Goal: Information Seeking & Learning: Learn about a topic

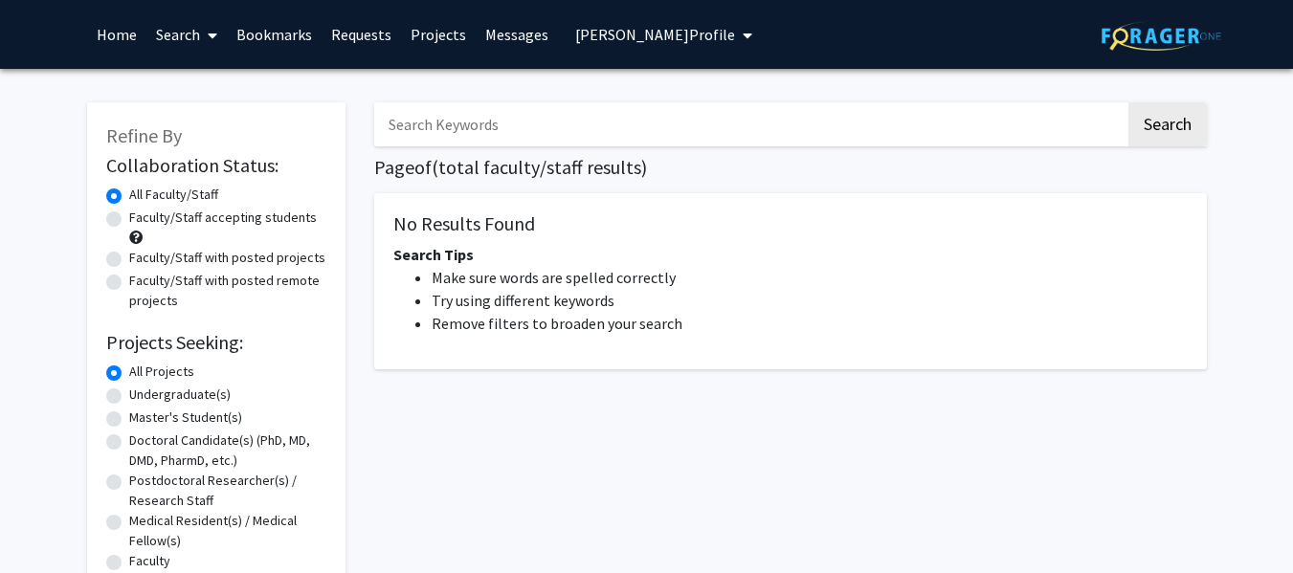
radio input "false"
radio input "true"
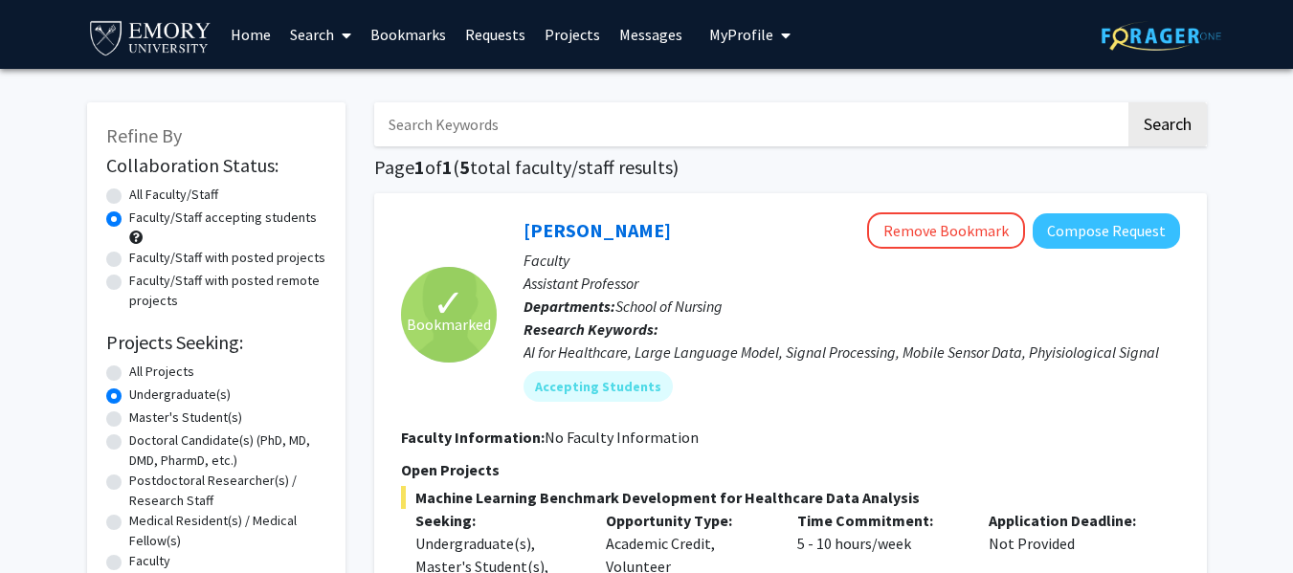
click at [142, 371] on label "All Projects" at bounding box center [161, 372] width 65 height 20
click at [142, 371] on input "All Projects" at bounding box center [135, 368] width 12 height 12
radio input "true"
click at [161, 401] on label "Undergraduate(s)" at bounding box center [179, 395] width 101 height 20
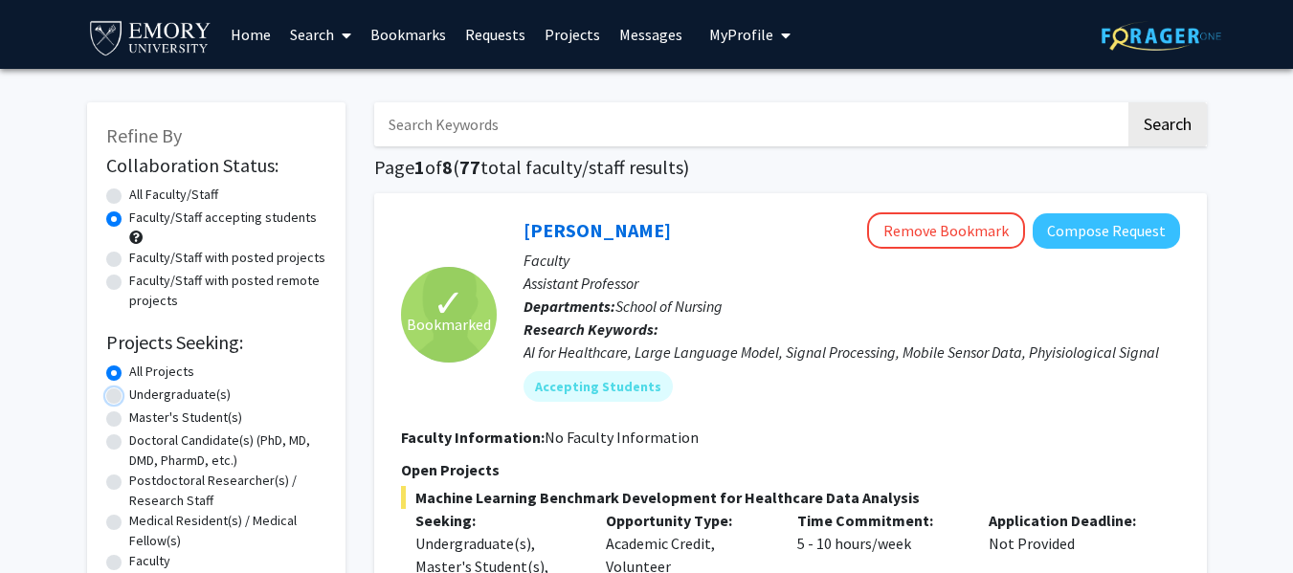
click at [142, 397] on input "Undergraduate(s)" at bounding box center [135, 391] width 12 height 12
radio input "true"
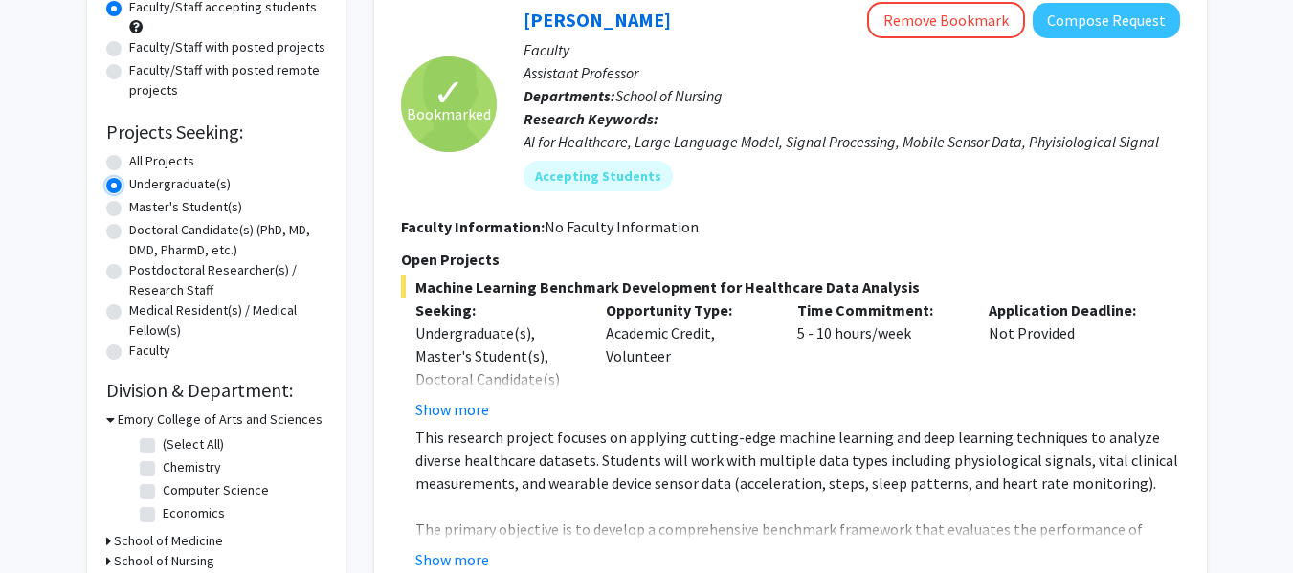
scroll to position [253, 0]
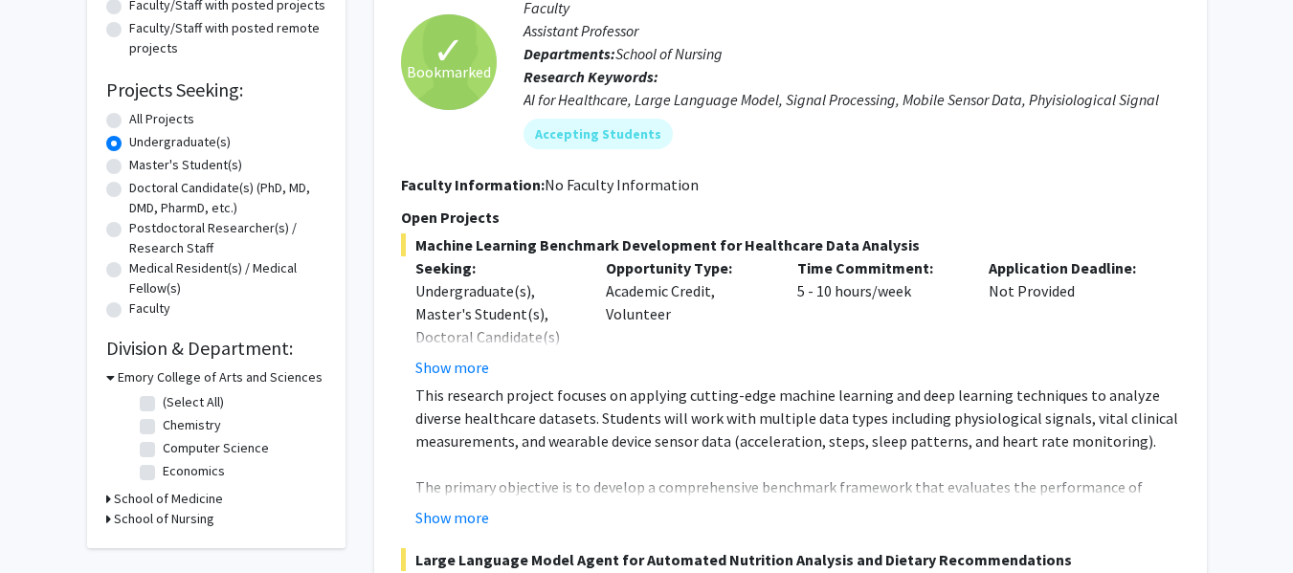
click at [171, 244] on label "Postdoctoral Researcher(s) / Research Staff" at bounding box center [227, 238] width 197 height 40
click at [142, 231] on input "Postdoctoral Researcher(s) / Research Staff" at bounding box center [135, 224] width 12 height 12
radio input "true"
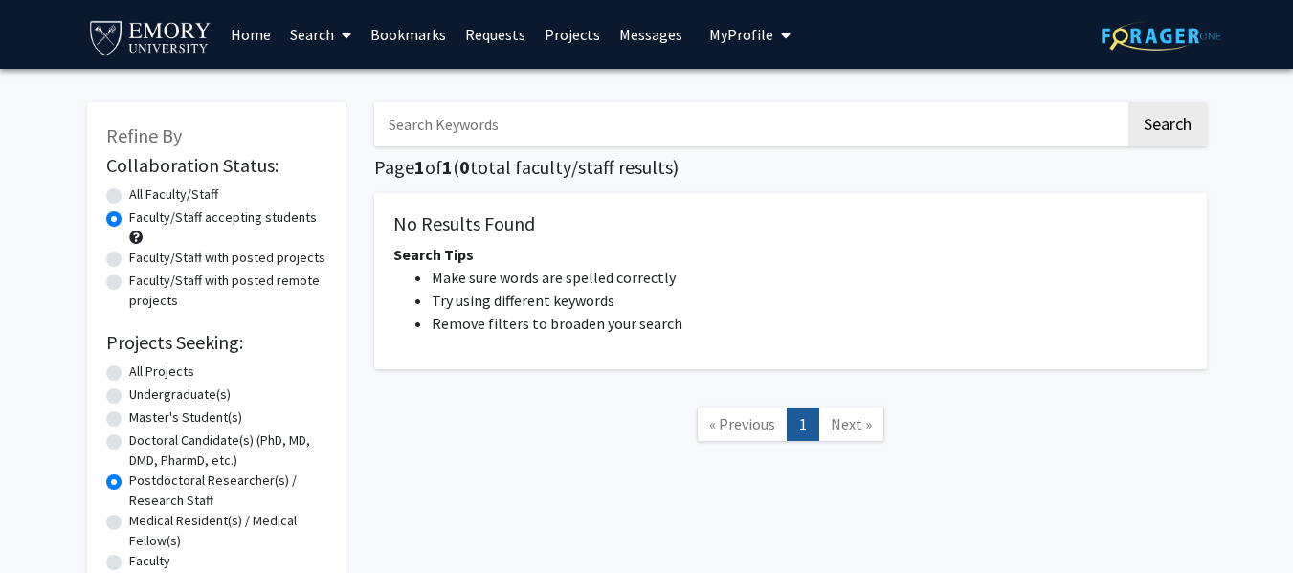
click at [175, 503] on label "Postdoctoral Researcher(s) / Research Staff" at bounding box center [227, 491] width 197 height 40
click at [142, 483] on input "Postdoctoral Researcher(s) / Research Staff" at bounding box center [135, 477] width 12 height 12
click at [157, 496] on label "Postdoctoral Researcher(s) / Research Staff" at bounding box center [227, 491] width 197 height 40
click at [142, 483] on input "Postdoctoral Researcher(s) / Research Staff" at bounding box center [135, 477] width 12 height 12
click at [114, 499] on div "Postdoctoral Researcher(s) / Research Staff" at bounding box center [216, 491] width 220 height 40
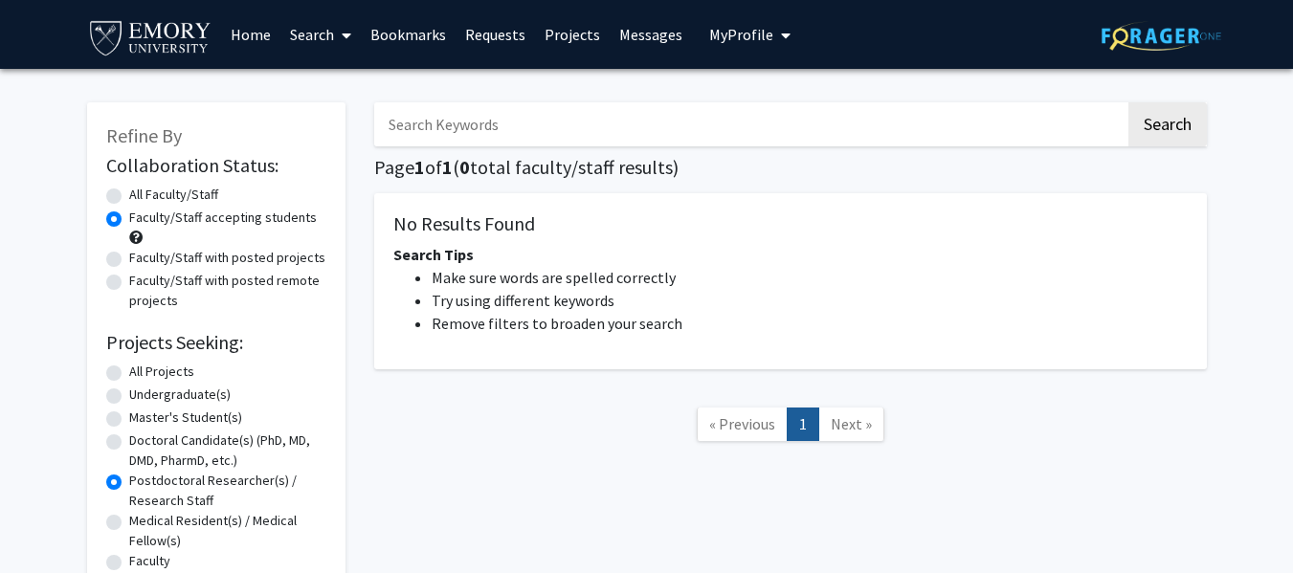
click at [114, 499] on div "Postdoctoral Researcher(s) / Research Staff" at bounding box center [216, 491] width 220 height 40
click at [164, 522] on label "Medical Resident(s) / Medical Fellow(s)" at bounding box center [227, 531] width 197 height 40
click at [142, 522] on input "Medical Resident(s) / Medical Fellow(s)" at bounding box center [135, 517] width 12 height 12
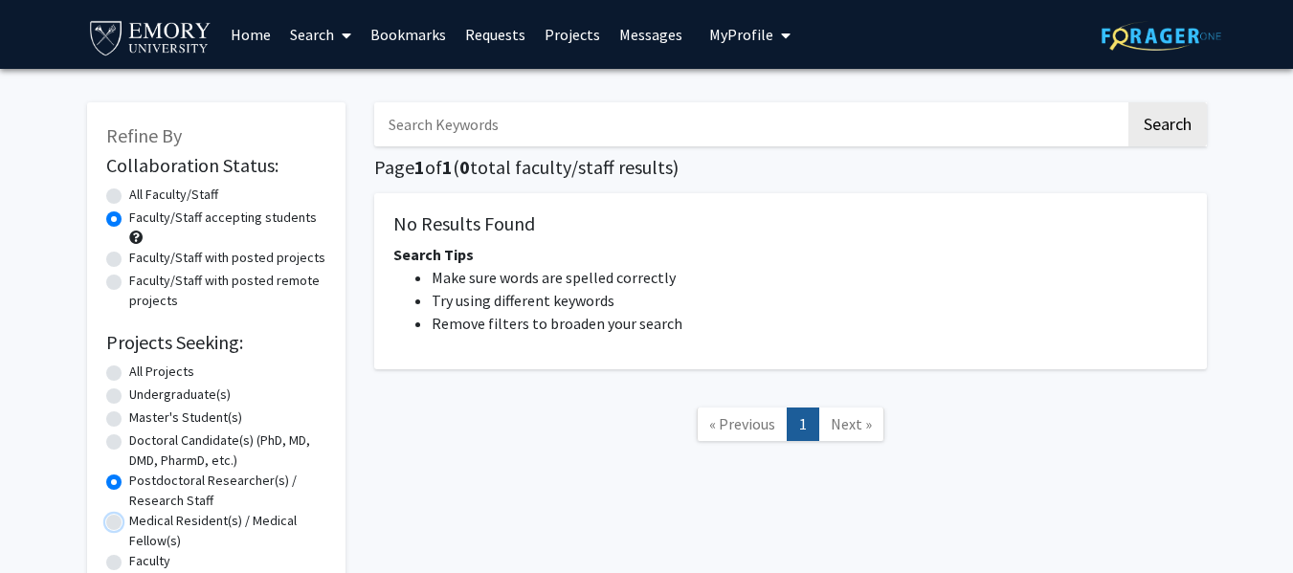
radio input "true"
click at [146, 563] on label "Faculty" at bounding box center [149, 561] width 41 height 20
click at [142, 563] on input "Faculty" at bounding box center [135, 557] width 12 height 12
radio input "true"
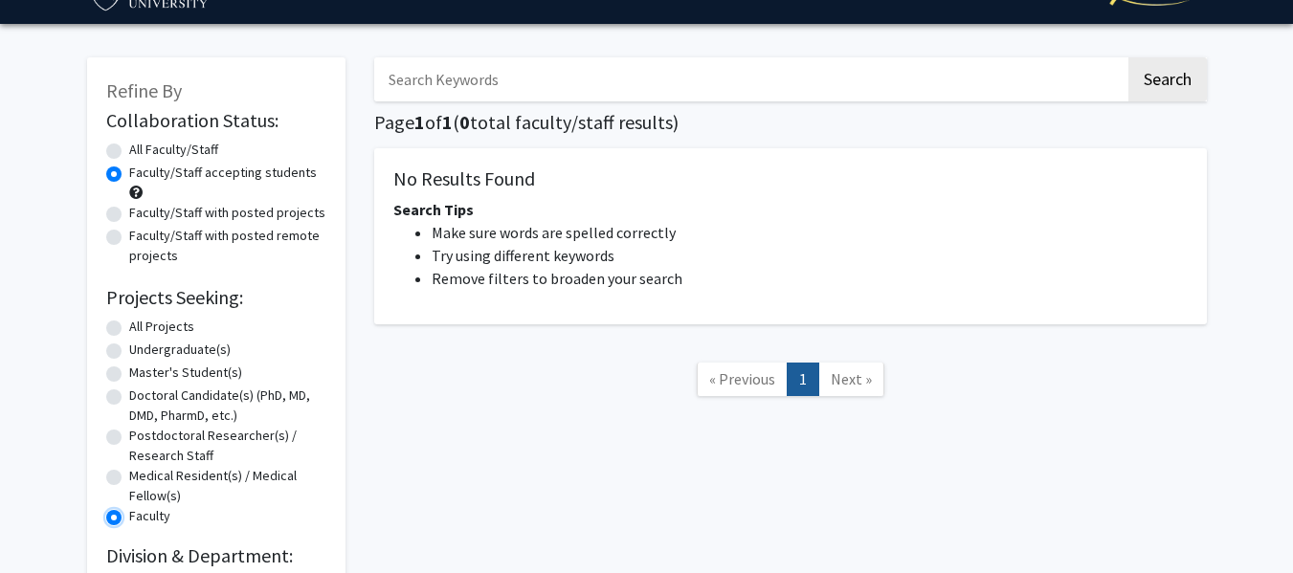
scroll to position [47, 0]
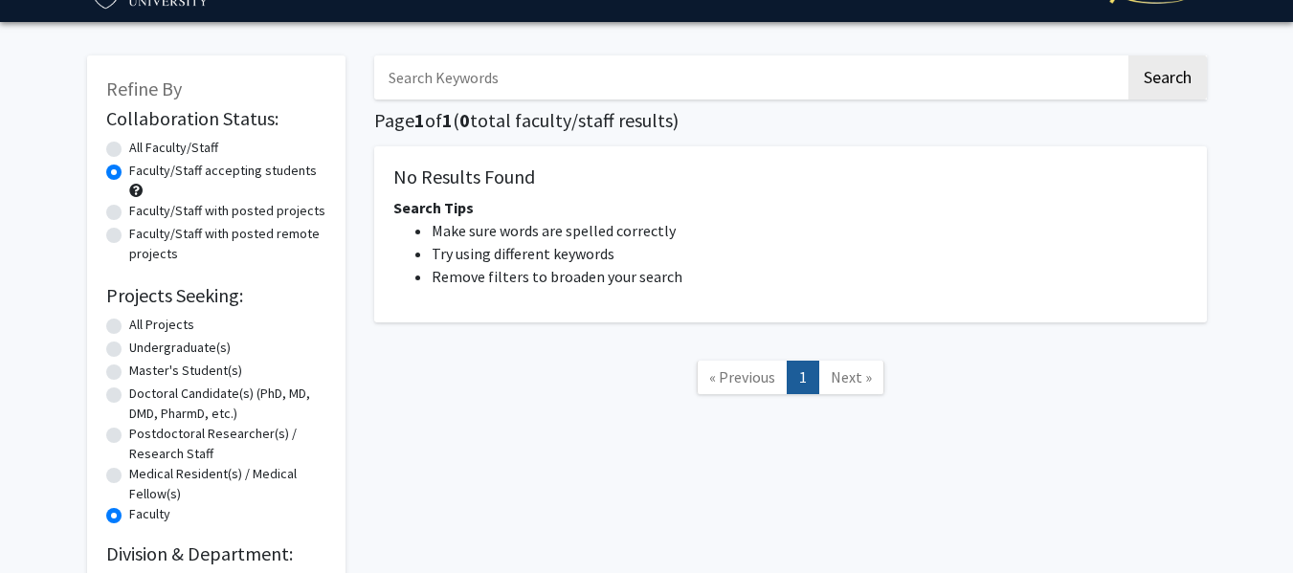
click at [197, 387] on label "Doctoral Candidate(s) (PhD, MD, DMD, PharmD, etc.)" at bounding box center [227, 404] width 197 height 40
click at [142, 387] on input "Doctoral Candidate(s) (PhD, MD, DMD, PharmD, etc.)" at bounding box center [135, 390] width 12 height 12
radio input "true"
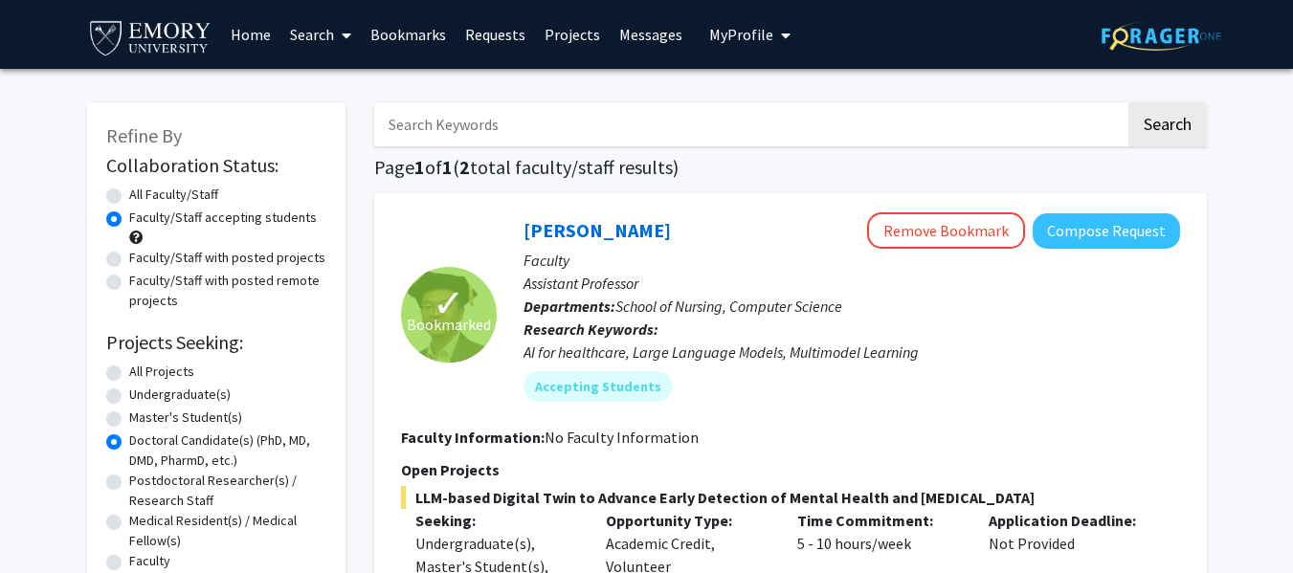
click at [155, 412] on label "Master's Student(s)" at bounding box center [185, 418] width 113 height 20
click at [142, 412] on input "Master's Student(s)" at bounding box center [135, 414] width 12 height 12
radio input "true"
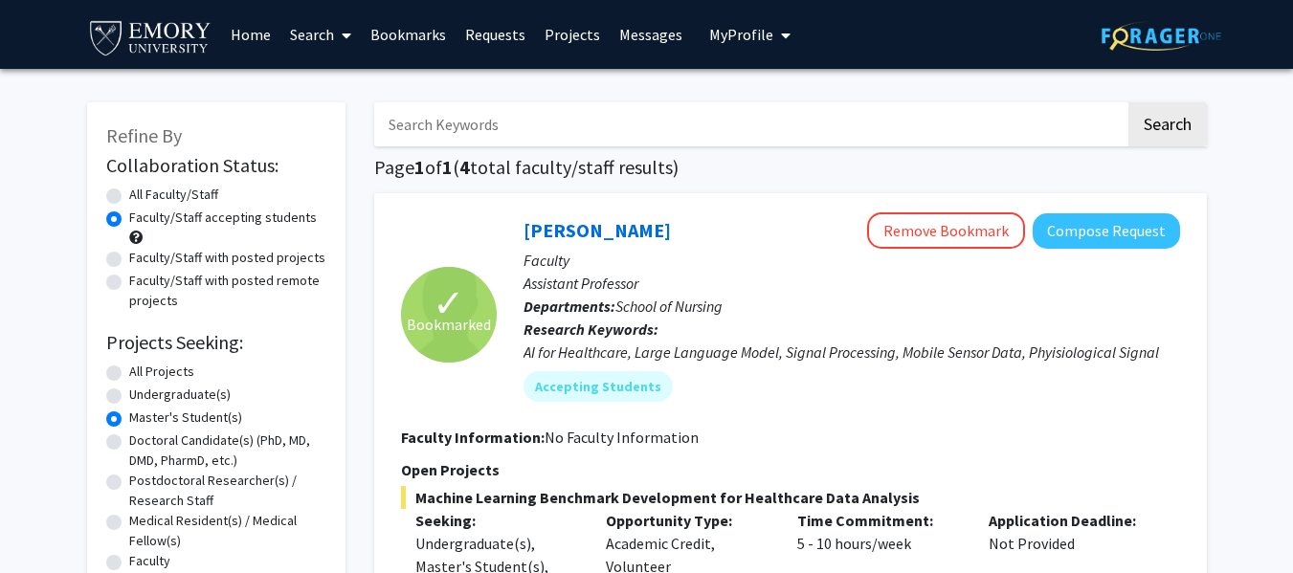
click at [145, 378] on label "All Projects" at bounding box center [161, 372] width 65 height 20
click at [142, 374] on input "All Projects" at bounding box center [135, 368] width 12 height 12
radio input "true"
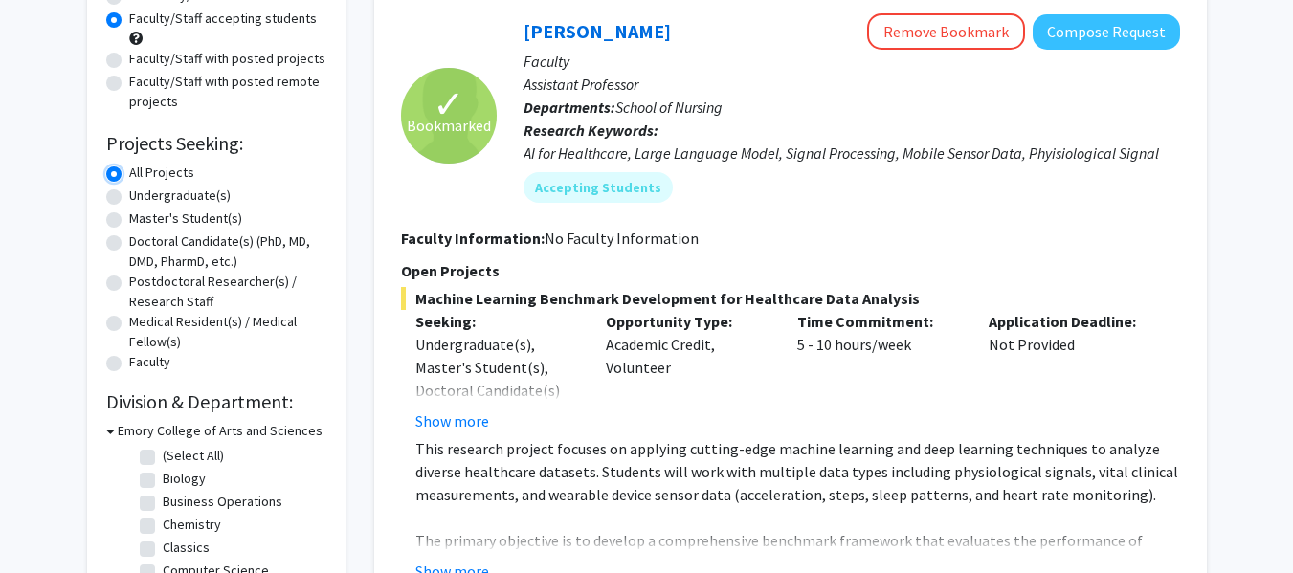
scroll to position [162, 0]
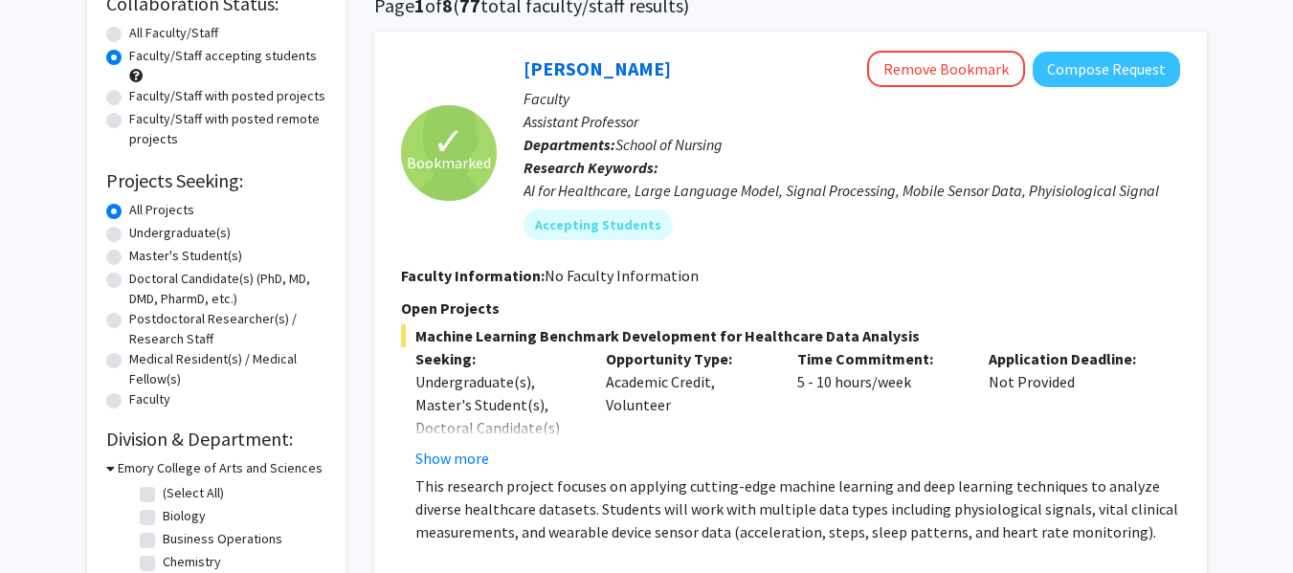
click at [129, 403] on label "Faculty" at bounding box center [149, 399] width 41 height 20
click at [129, 402] on input "Faculty" at bounding box center [135, 395] width 12 height 12
radio input "true"
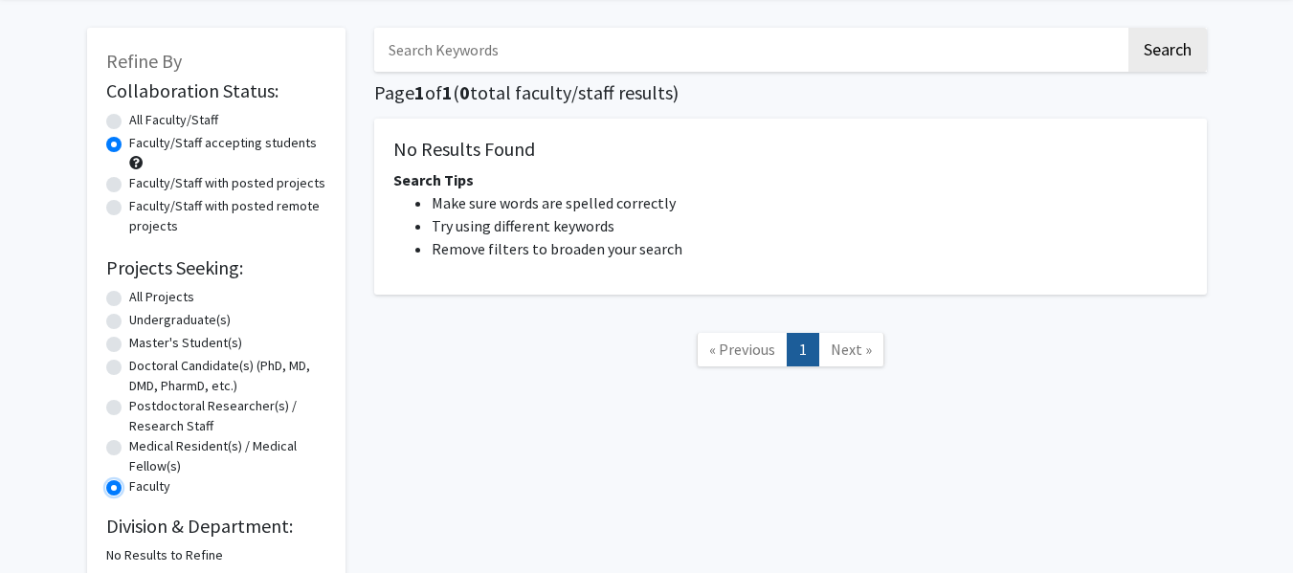
scroll to position [73, 0]
click at [129, 450] on label "Medical Resident(s) / Medical Fellow(s)" at bounding box center [227, 458] width 197 height 40
click at [129, 450] on input "Medical Resident(s) / Medical Fellow(s)" at bounding box center [135, 444] width 12 height 12
radio input "true"
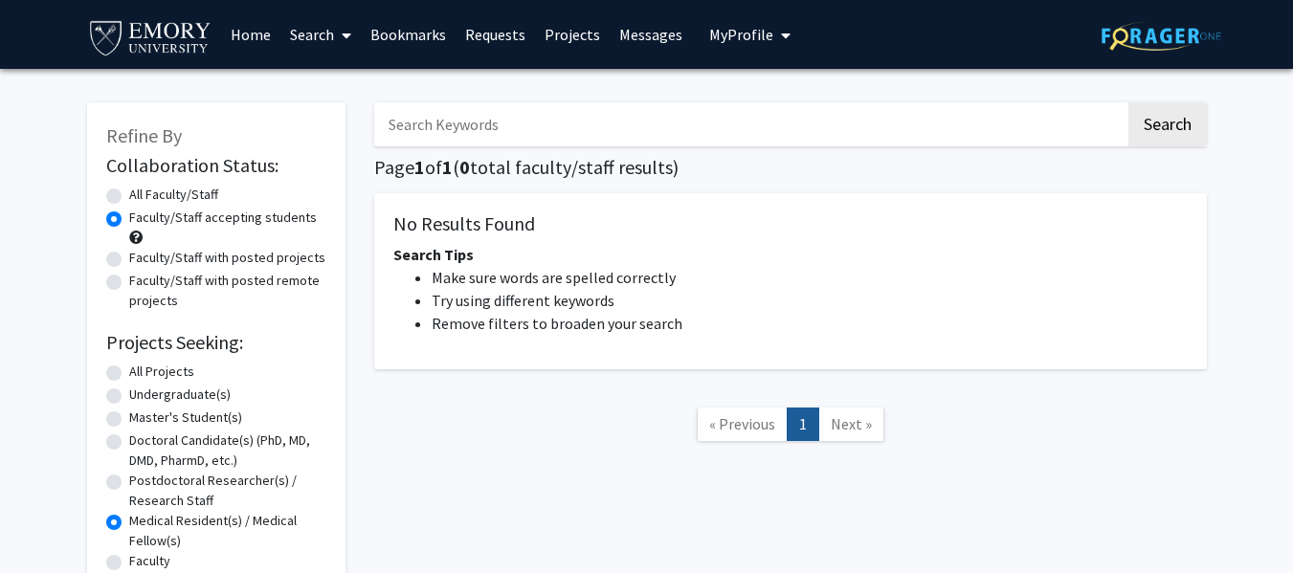
click at [129, 486] on label "Postdoctoral Researcher(s) / Research Staff" at bounding box center [227, 491] width 197 height 40
click at [129, 483] on input "Postdoctoral Researcher(s) / Research Staff" at bounding box center [135, 477] width 12 height 12
radio input "true"
click at [122, 453] on div "Doctoral Candidate(s) (PhD, MD, DMD, PharmD, etc.)" at bounding box center [216, 451] width 220 height 40
click at [129, 442] on label "Doctoral Candidate(s) (PhD, MD, DMD, PharmD, etc.)" at bounding box center [227, 451] width 197 height 40
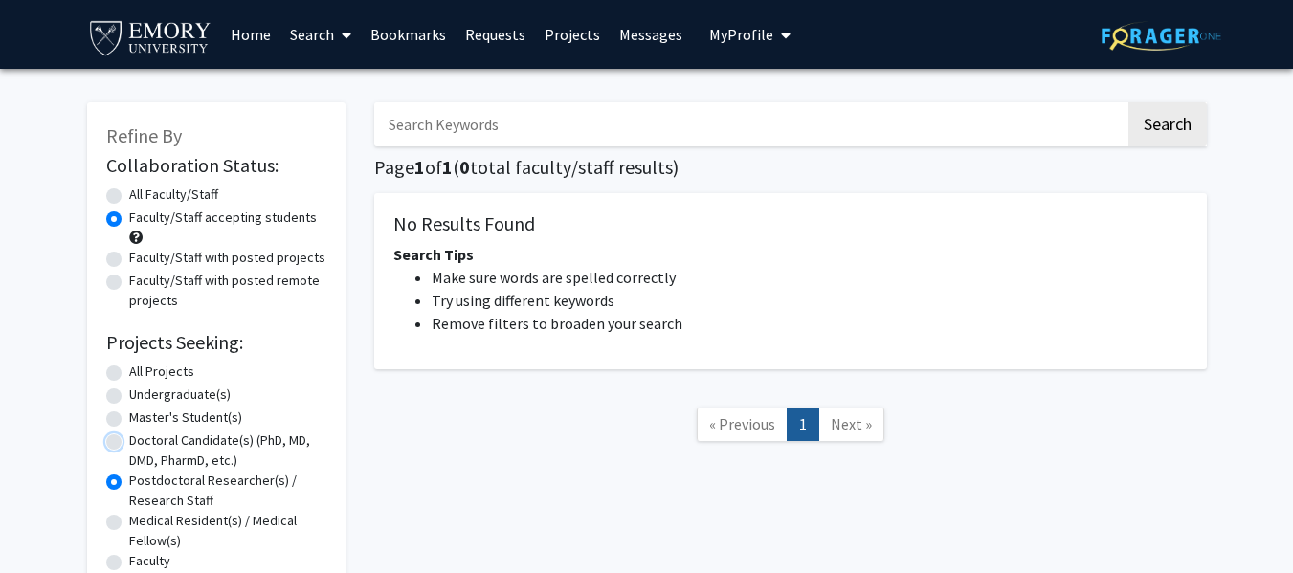
click at [129, 442] on input "Doctoral Candidate(s) (PhD, MD, DMD, PharmD, etc.)" at bounding box center [135, 437] width 12 height 12
radio input "true"
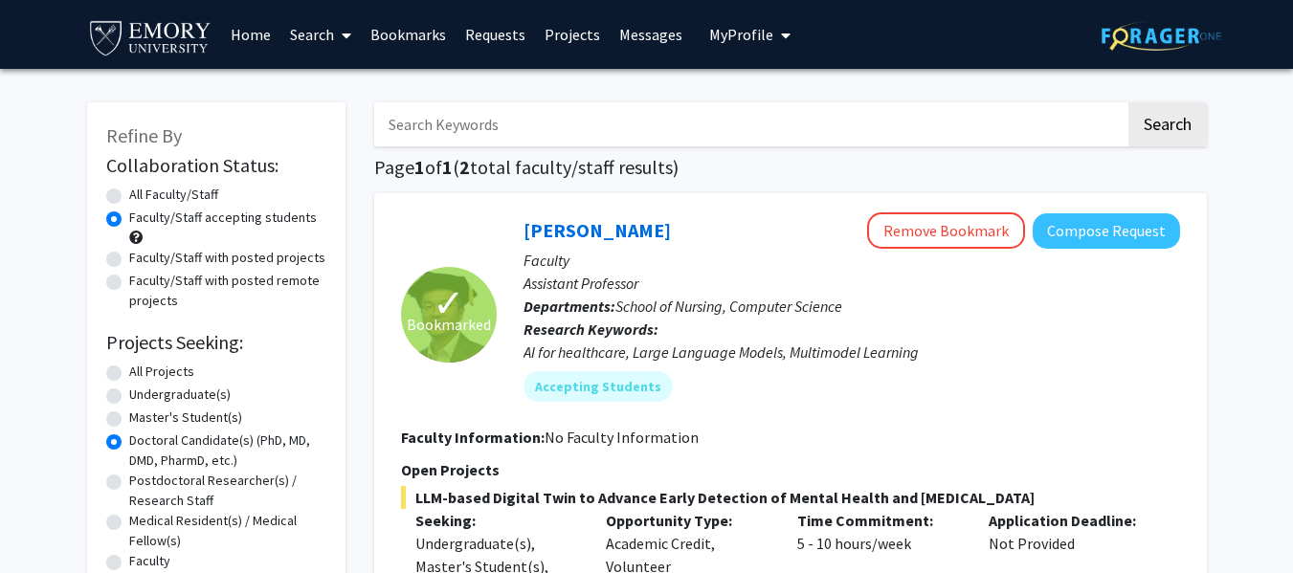
click at [129, 415] on label "Master's Student(s)" at bounding box center [185, 418] width 113 height 20
click at [129, 415] on input "Master's Student(s)" at bounding box center [135, 414] width 12 height 12
radio input "true"
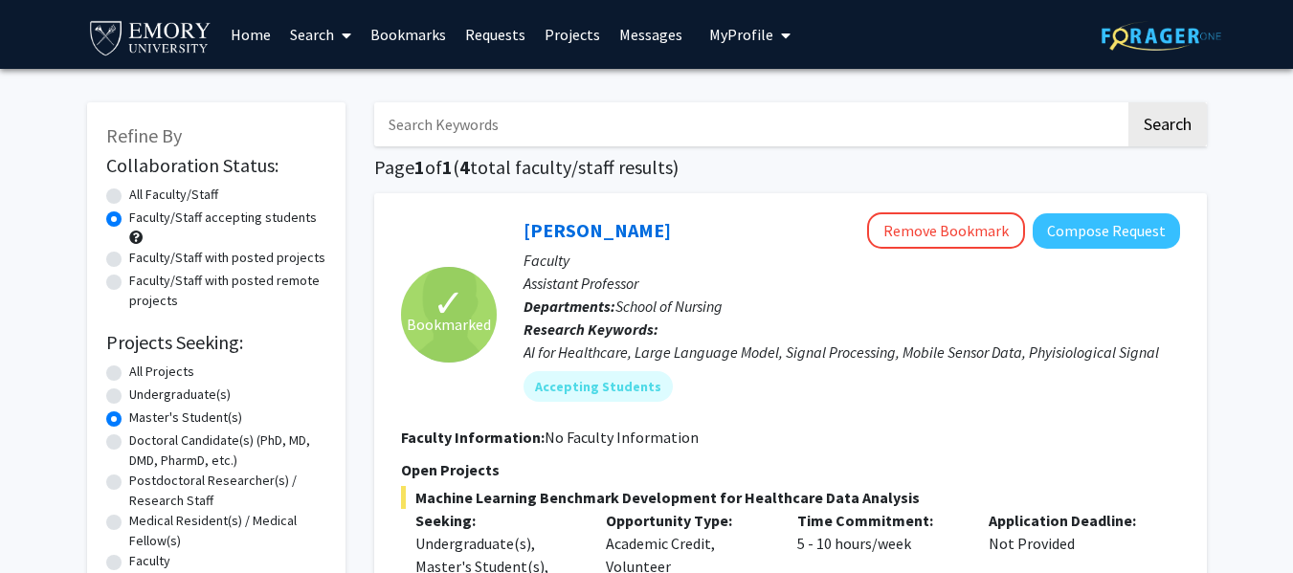
click at [129, 393] on label "Undergraduate(s)" at bounding box center [179, 395] width 101 height 20
click at [129, 393] on input "Undergraduate(s)" at bounding box center [135, 391] width 12 height 12
radio input "true"
click at [129, 374] on label "All Projects" at bounding box center [161, 372] width 65 height 20
click at [129, 374] on input "All Projects" at bounding box center [135, 368] width 12 height 12
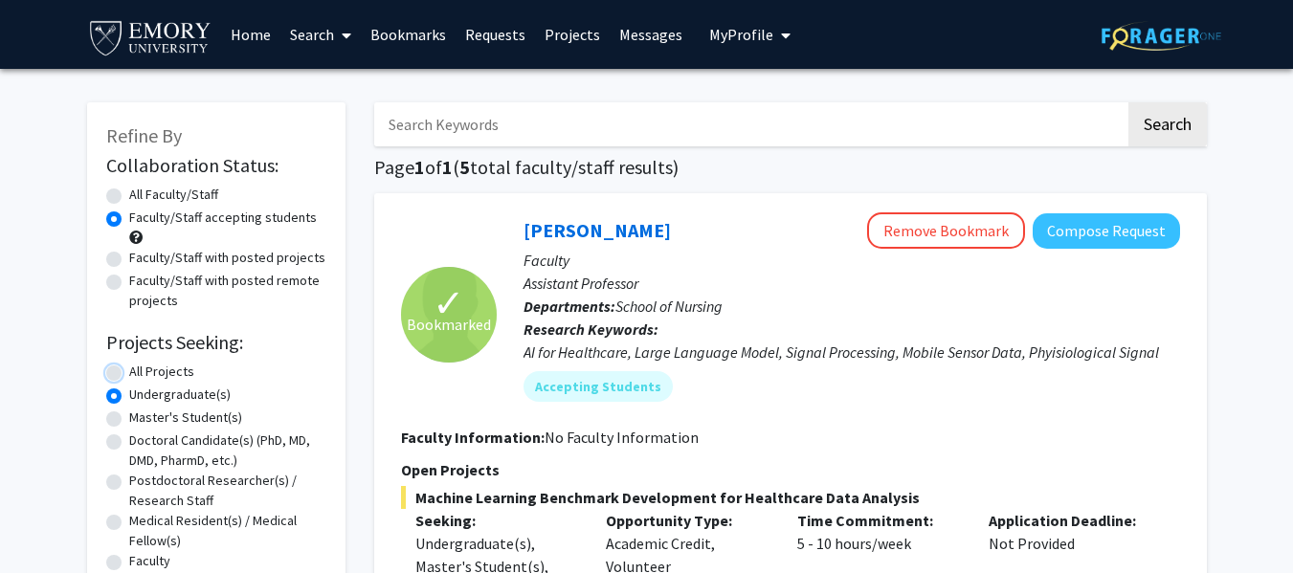
radio input "true"
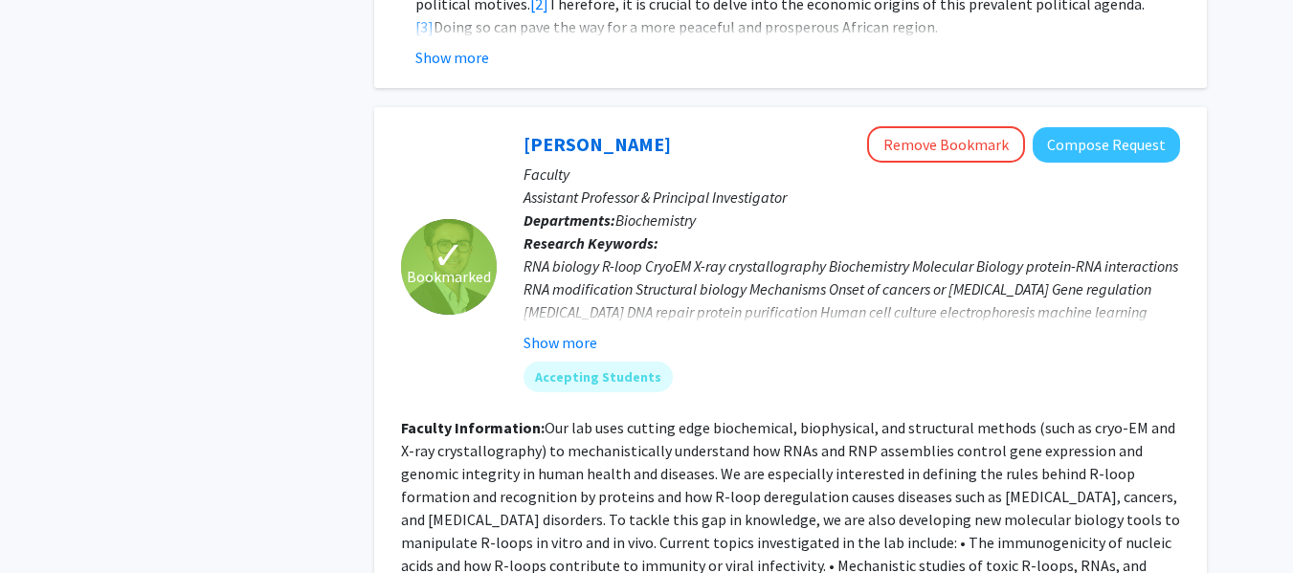
scroll to position [1651, 0]
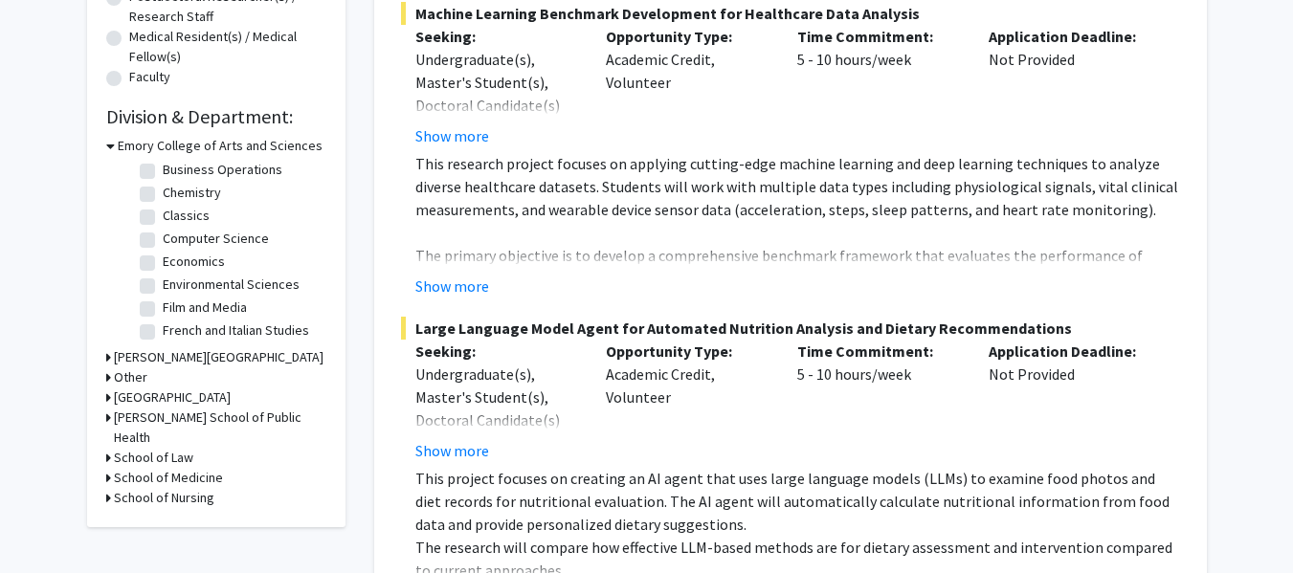
scroll to position [56, 0]
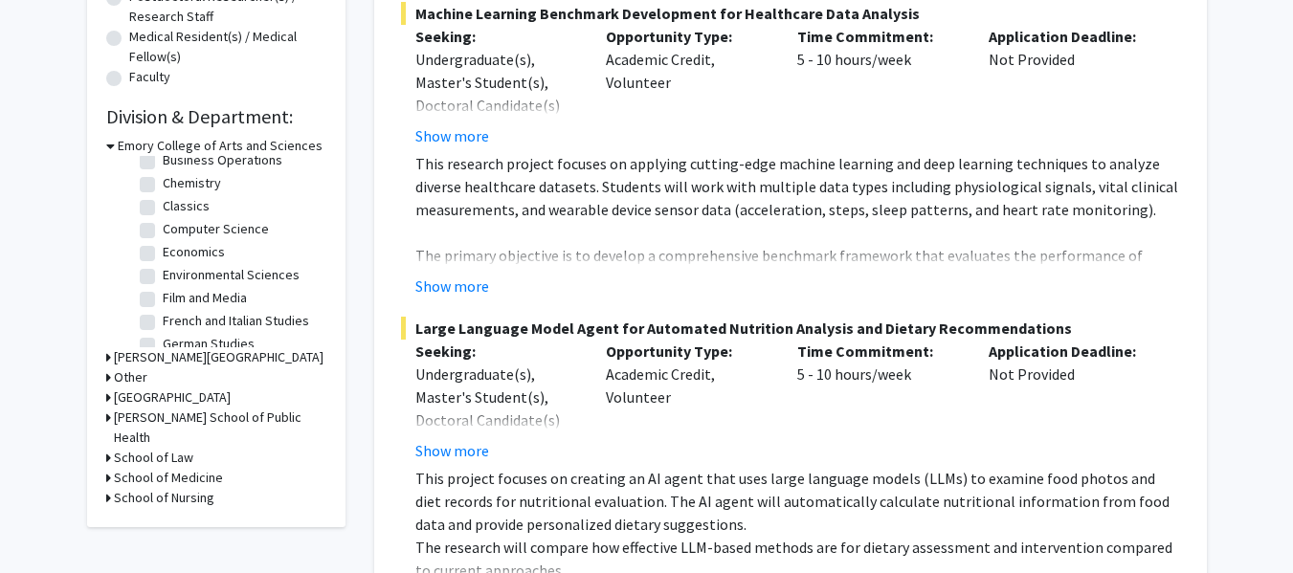
click at [179, 255] on label "Economics" at bounding box center [194, 252] width 62 height 20
click at [175, 255] on input "Economics" at bounding box center [169, 248] width 12 height 12
checkbox input "true"
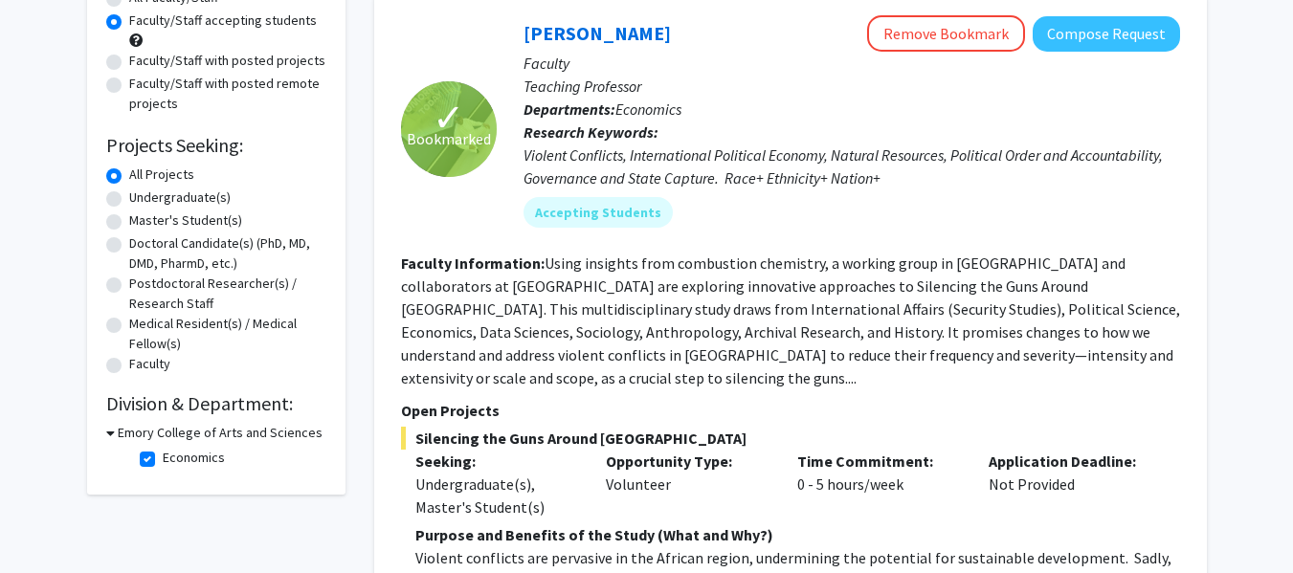
scroll to position [209, 0]
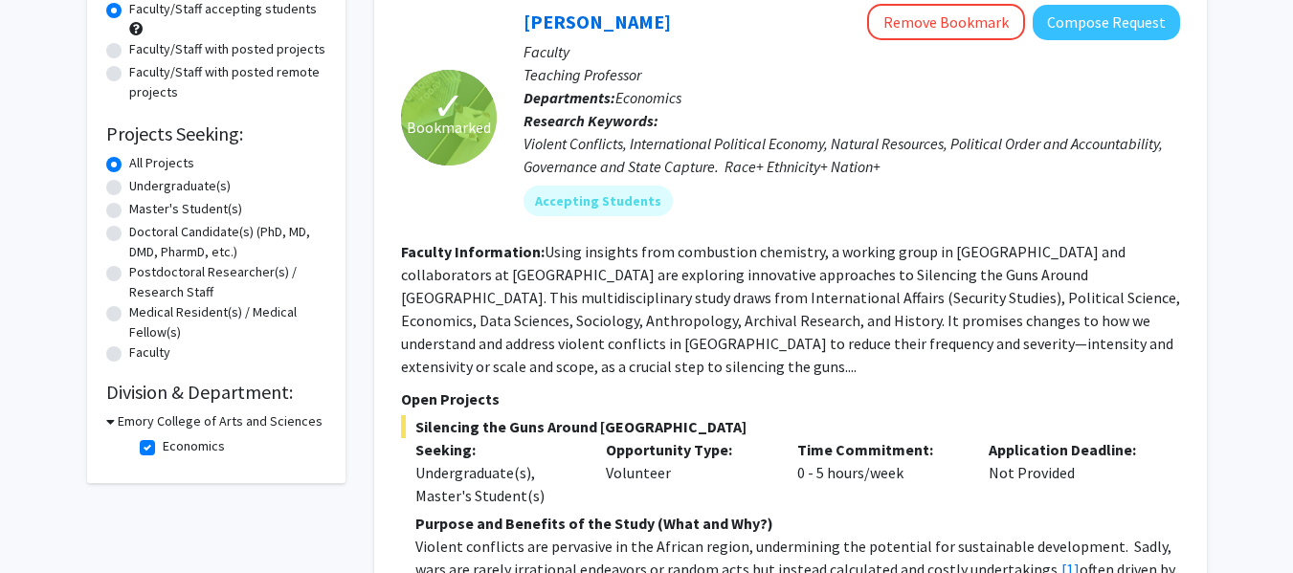
click at [163, 454] on label "Economics" at bounding box center [194, 446] width 62 height 20
click at [163, 449] on input "Economics" at bounding box center [169, 442] width 12 height 12
checkbox input "false"
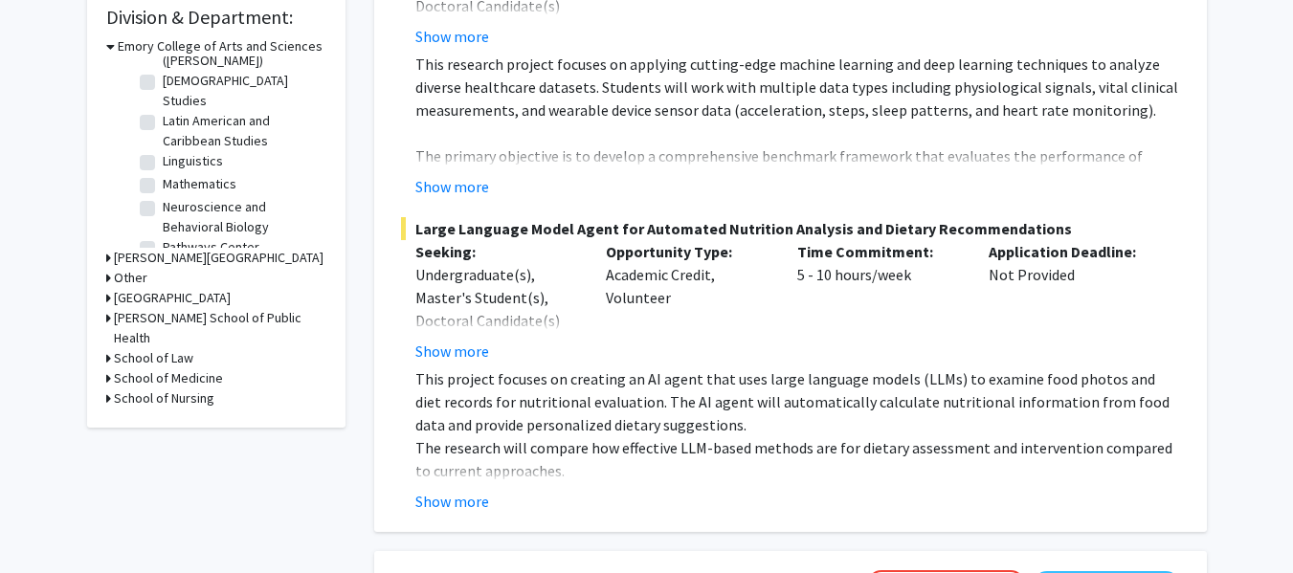
scroll to position [344, 0]
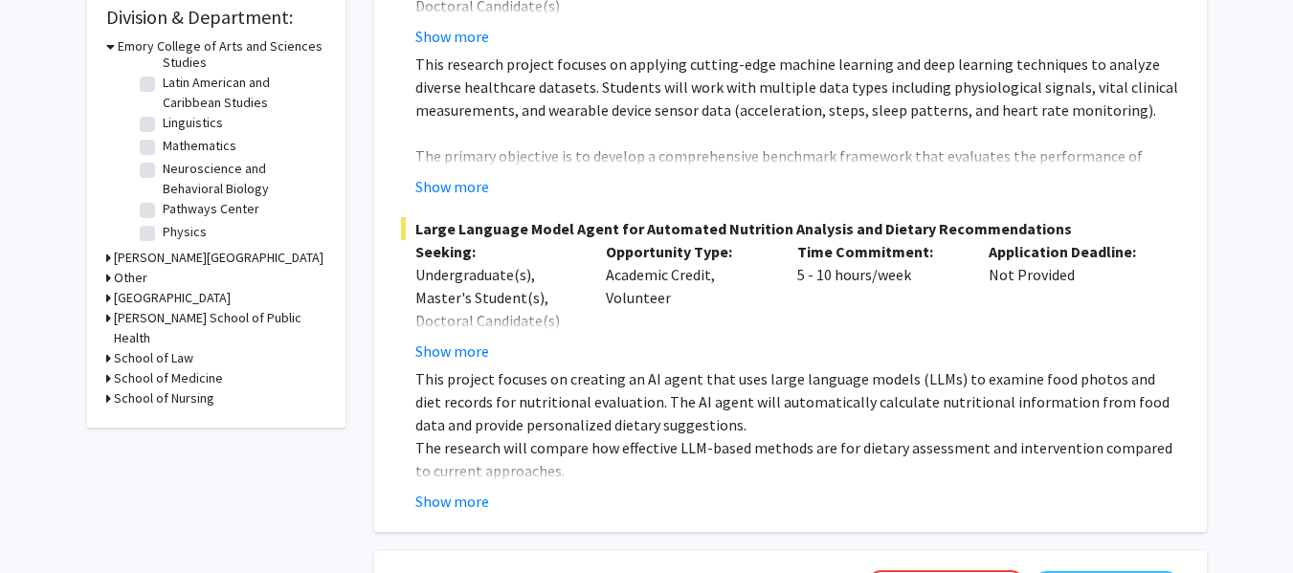
click at [163, 172] on label "Neuroscience and Behavioral Biology" at bounding box center [242, 179] width 159 height 40
click at [163, 171] on input "Neuroscience and Behavioral Biology" at bounding box center [169, 165] width 12 height 12
checkbox input "true"
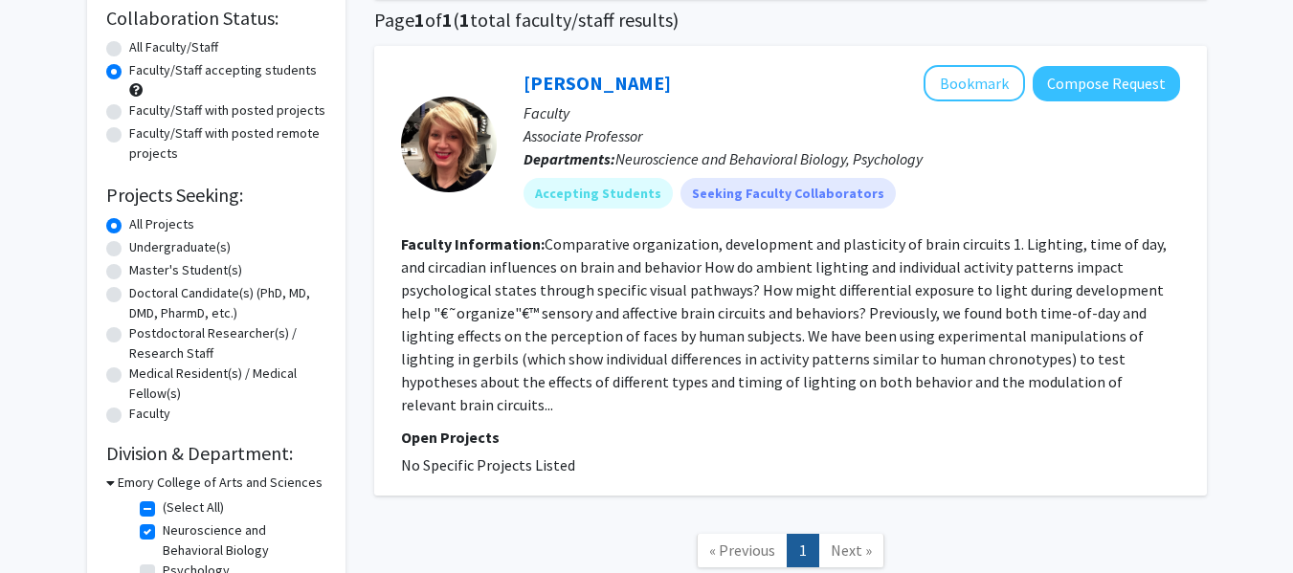
scroll to position [148, 0]
click at [880, 363] on fg-read-more "Comparative organization, development and plasticity of brain circuits 1. Light…" at bounding box center [783, 323] width 765 height 180
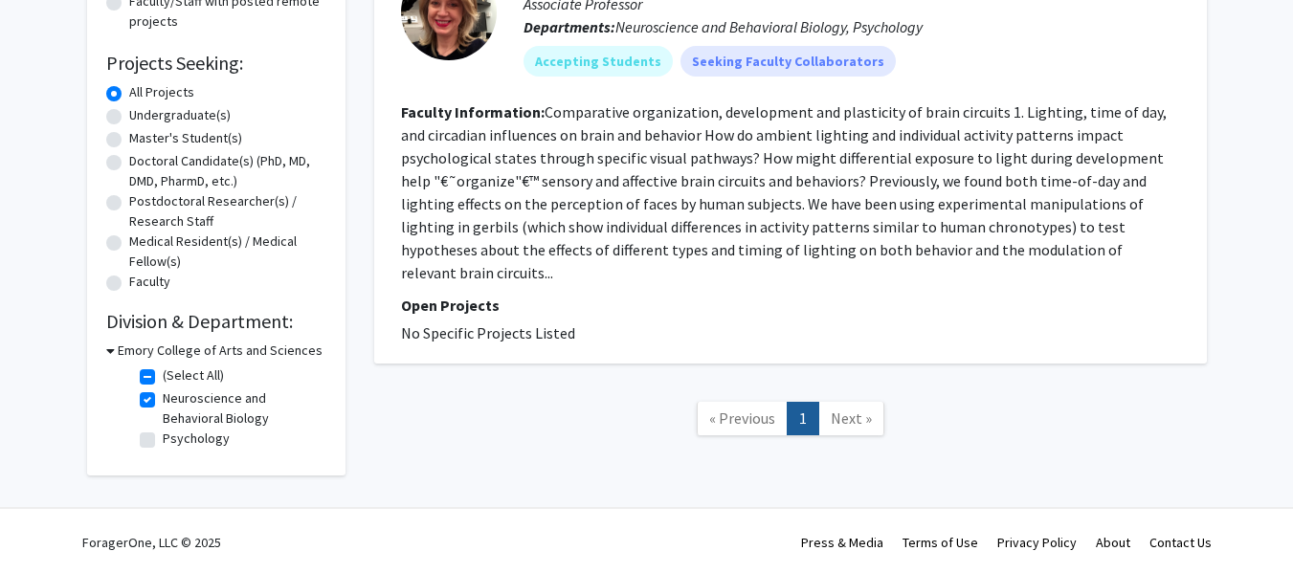
scroll to position [282, 0]
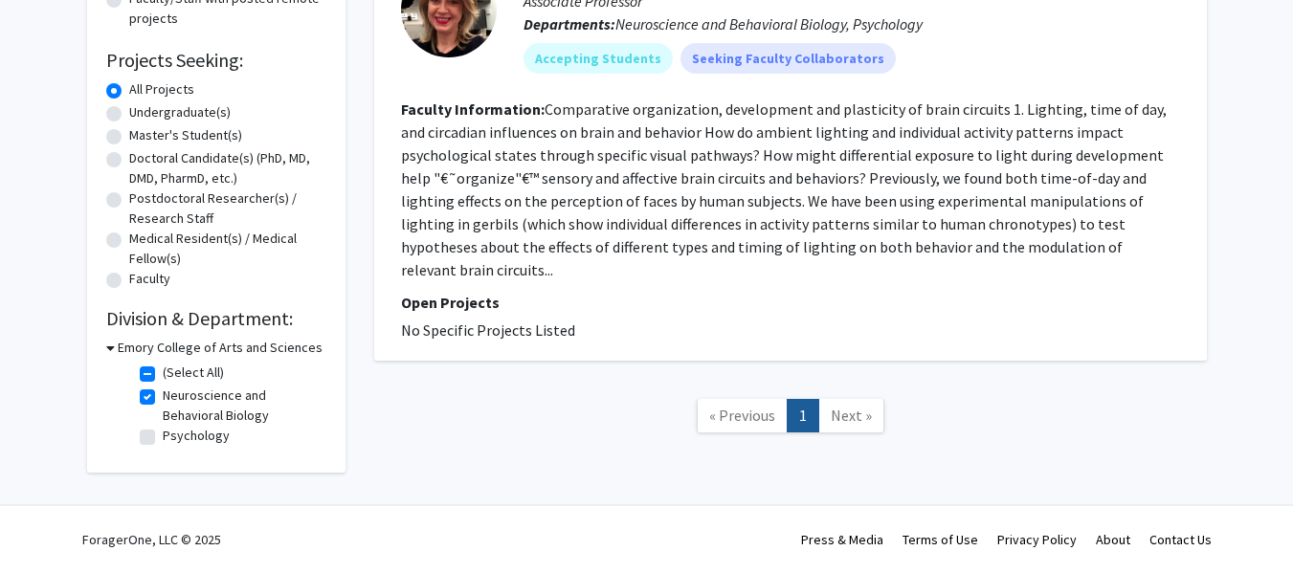
click at [118, 346] on h3 "Emory College of Arts and Sciences" at bounding box center [220, 348] width 205 height 20
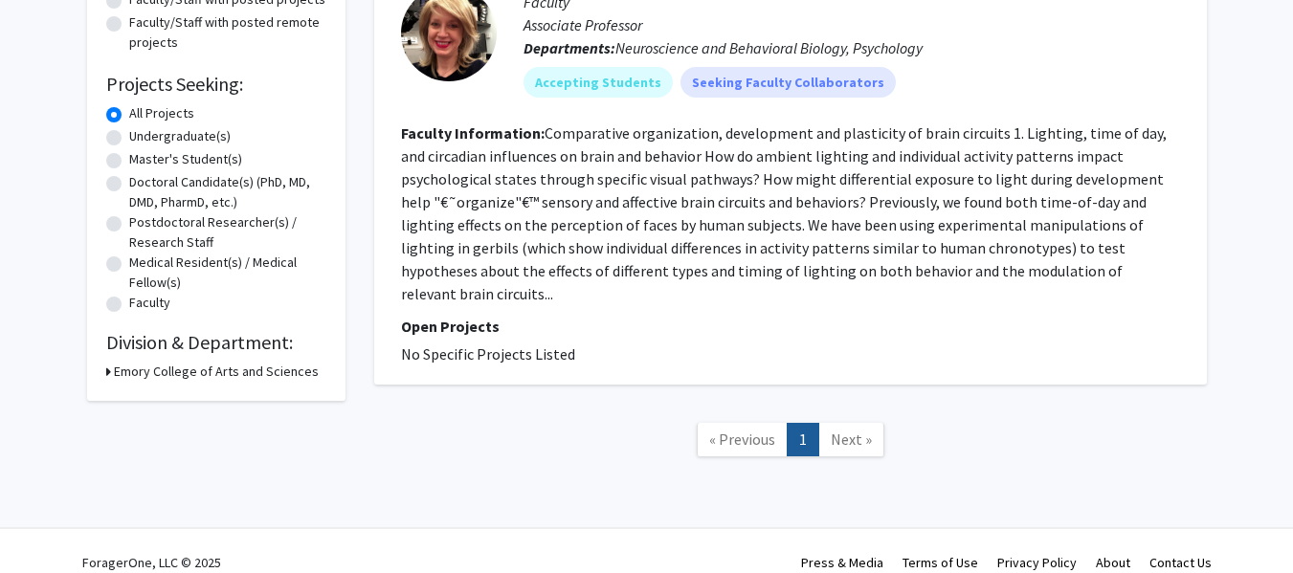
click at [111, 375] on div "Emory College of Arts and Sciences" at bounding box center [216, 372] width 220 height 20
click at [96, 377] on div "Refine By Collaboration Status: Collaboration Status All Faculty/Staff Collabor…" at bounding box center [216, 122] width 258 height 557
click at [111, 367] on div "Emory College of Arts and Sciences" at bounding box center [216, 372] width 220 height 20
click at [108, 368] on icon at bounding box center [108, 372] width 5 height 20
click at [163, 459] on label "Psychology" at bounding box center [196, 460] width 67 height 20
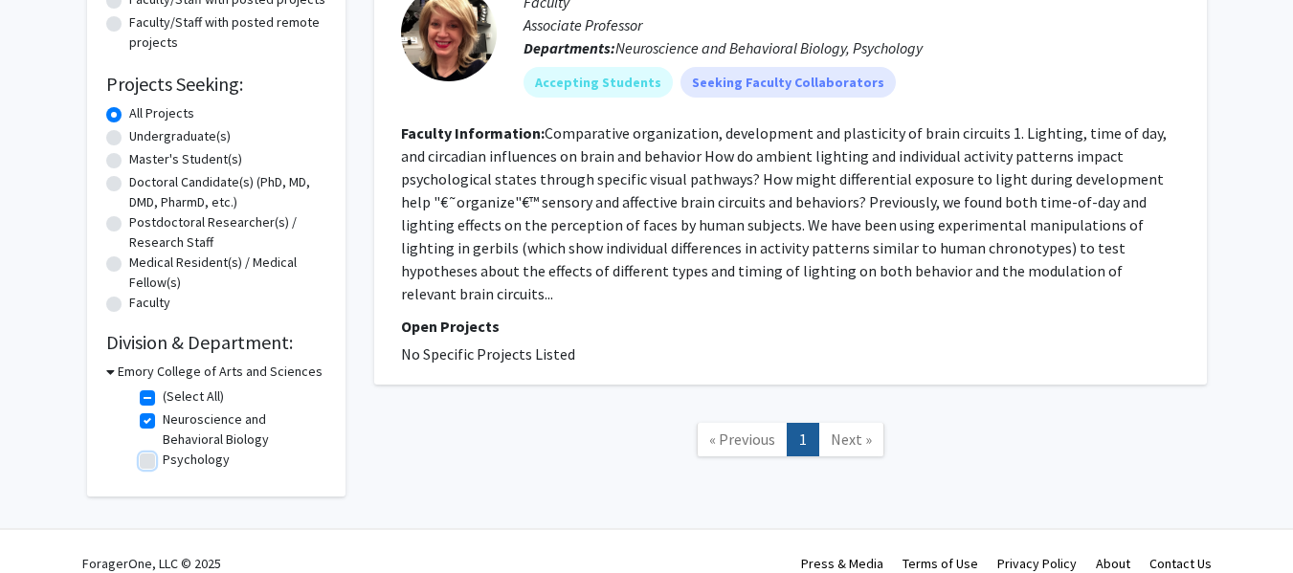
click at [163, 459] on input "Psychology" at bounding box center [169, 456] width 12 height 12
checkbox input "true"
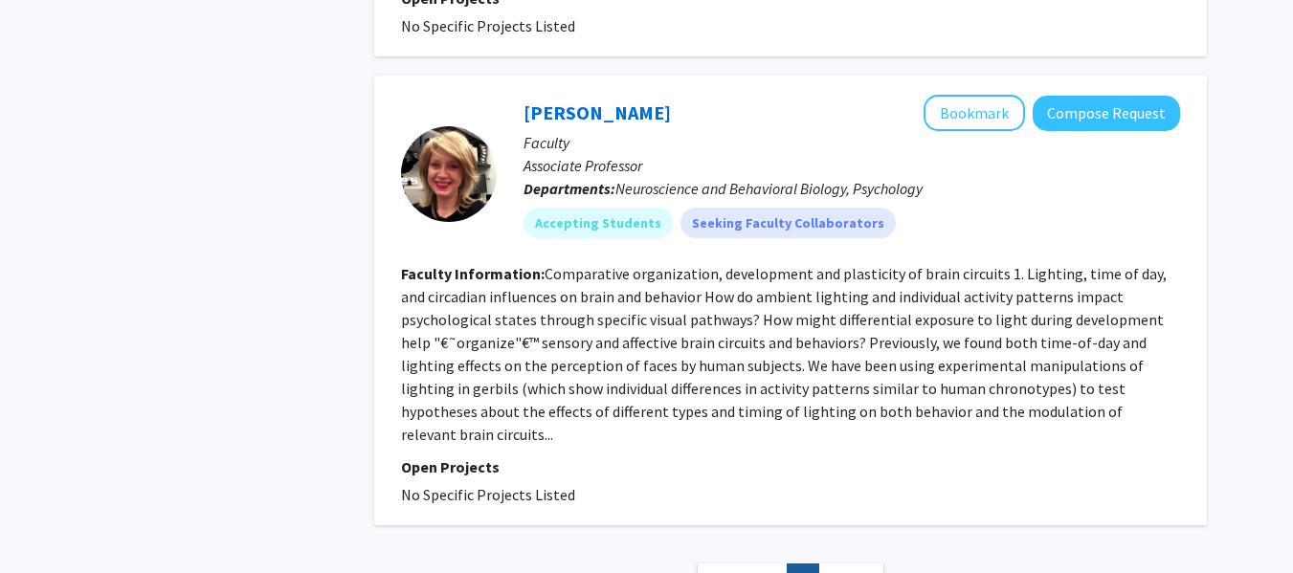
scroll to position [988, 0]
